Goal: Find specific page/section: Find specific page/section

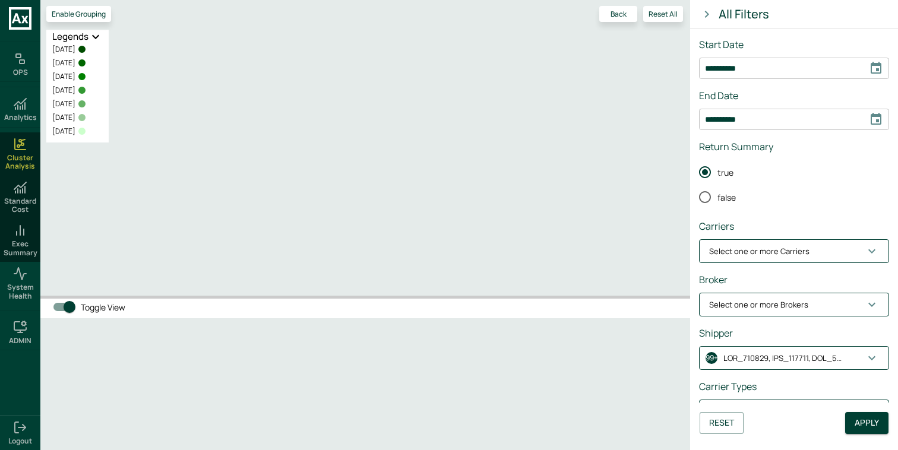
scroll to position [1920, 0]
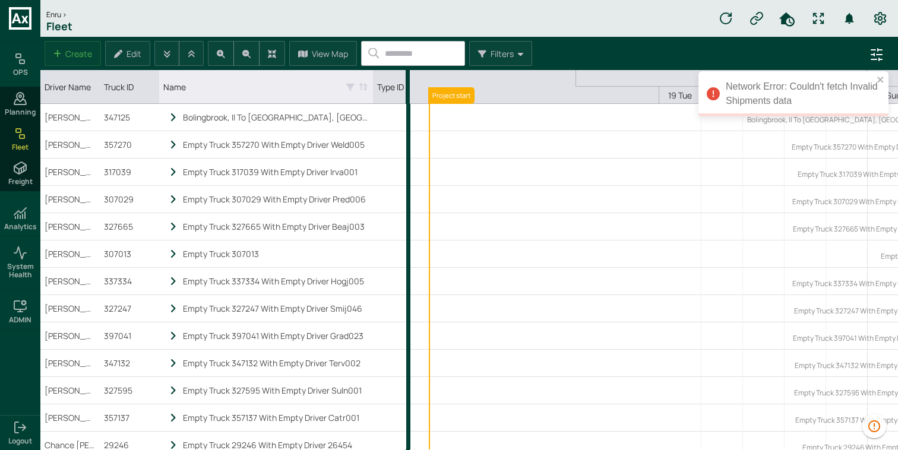
scroll to position [0, 263]
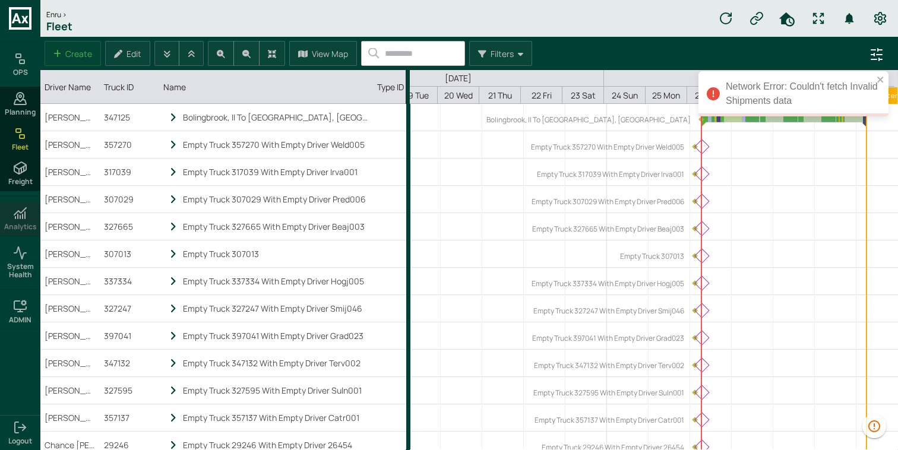
click at [26, 223] on h6 "Analytics" at bounding box center [20, 227] width 33 height 8
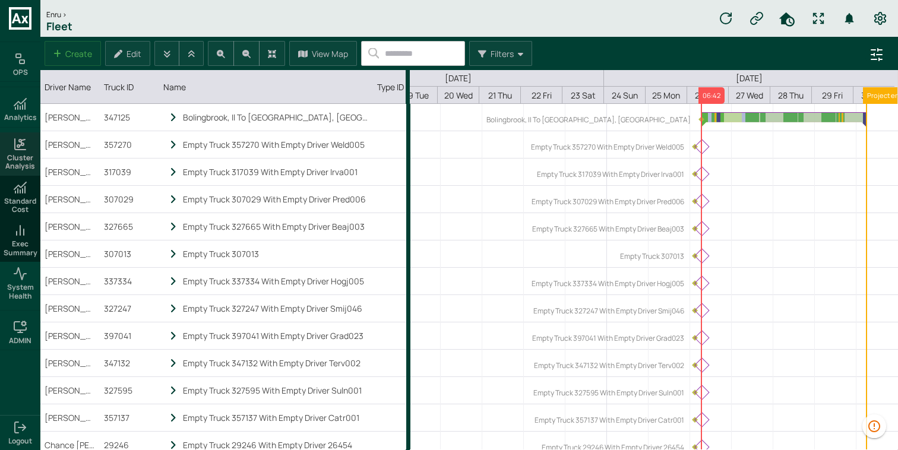
click at [31, 154] on span "Cluster Analysis" at bounding box center [20, 162] width 36 height 17
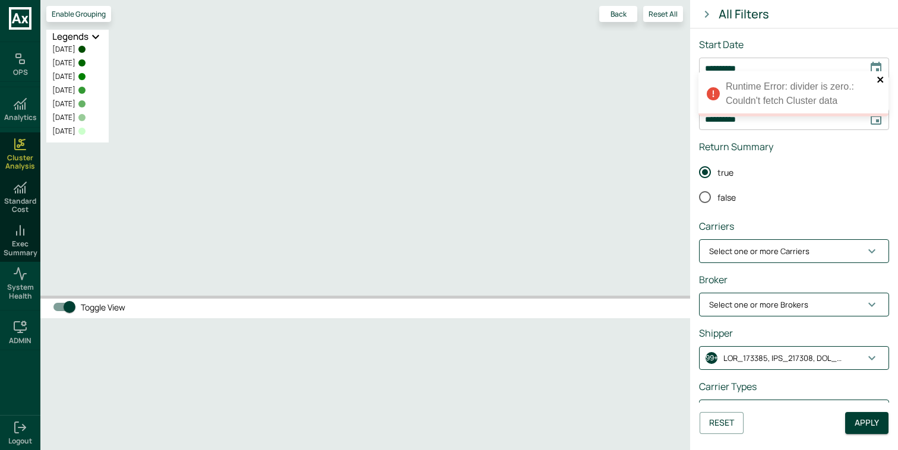
click at [882, 80] on icon "close" at bounding box center [881, 80] width 8 height 10
